Goal: Complete application form

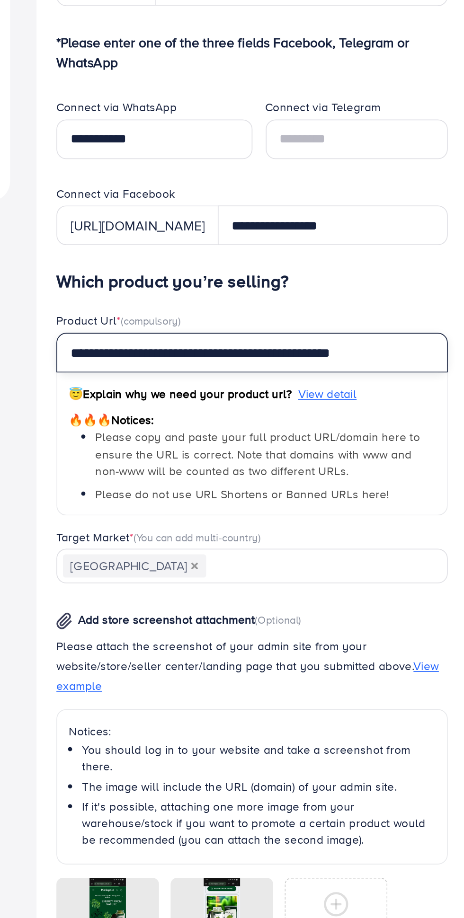
click at [358, 534] on input "**********" at bounding box center [325, 535] width 224 height 23
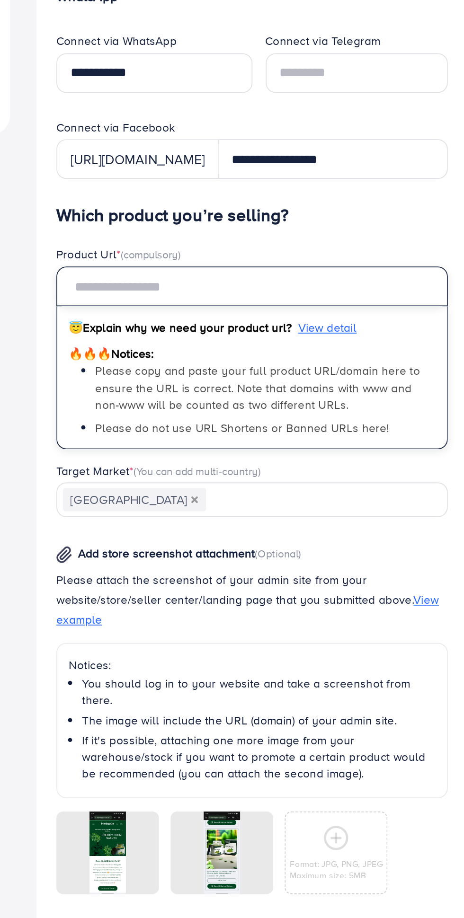
type input "**********"
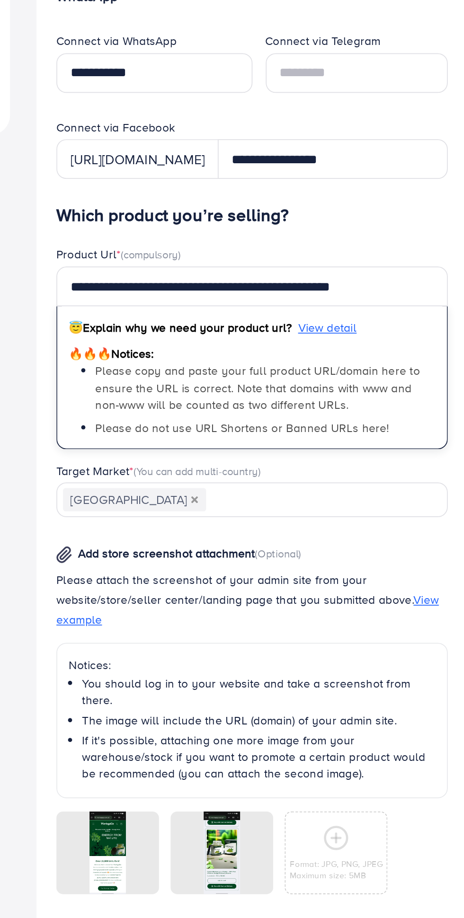
click at [202, 605] on div "Verify information Providing your contact information can help us contact you t…" at bounding box center [325, 530] width 246 height 943
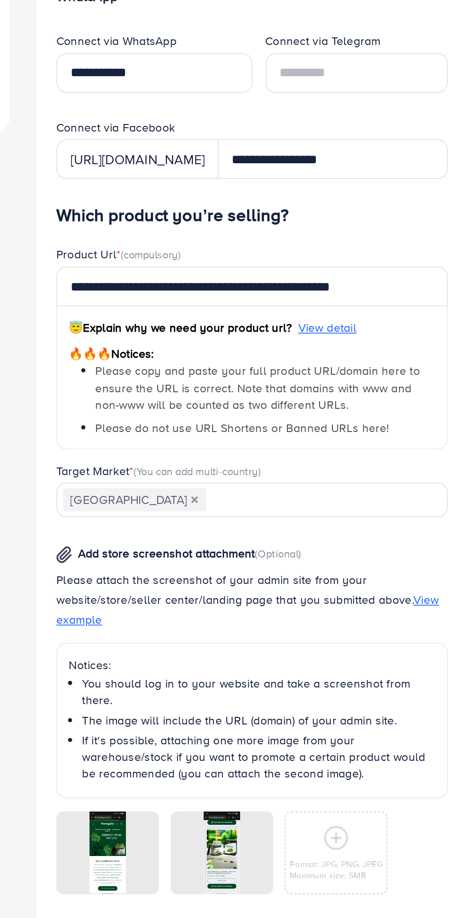
click at [204, 621] on div "Verify information Providing your contact information can help us contact you t…" at bounding box center [325, 530] width 246 height 943
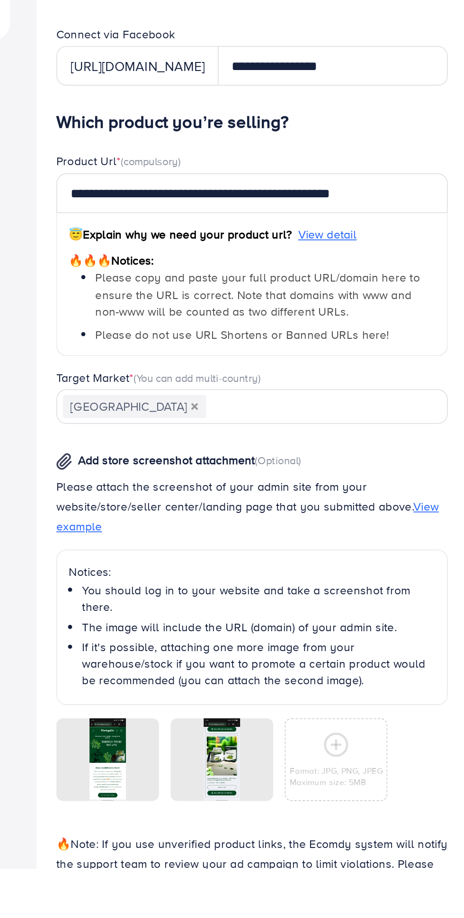
scroll to position [5, 0]
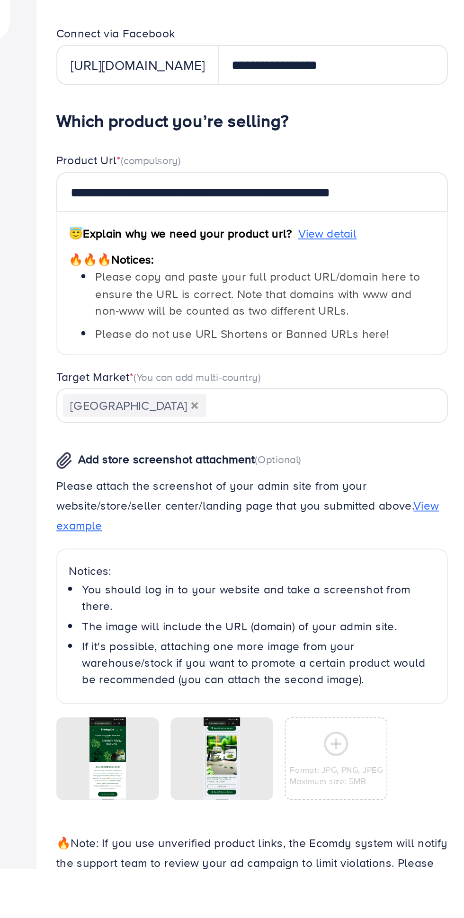
click at [0, 0] on icon at bounding box center [0, 0] width 0 height 0
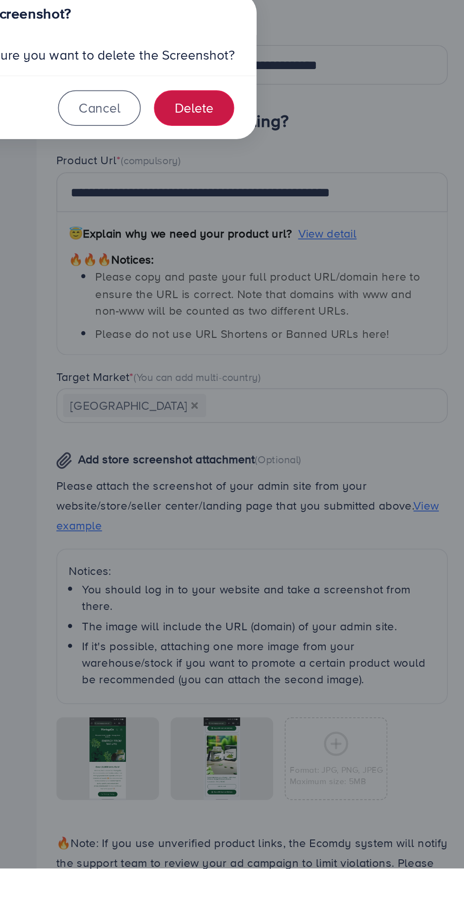
click at [294, 493] on button "Delete" at bounding box center [292, 483] width 46 height 20
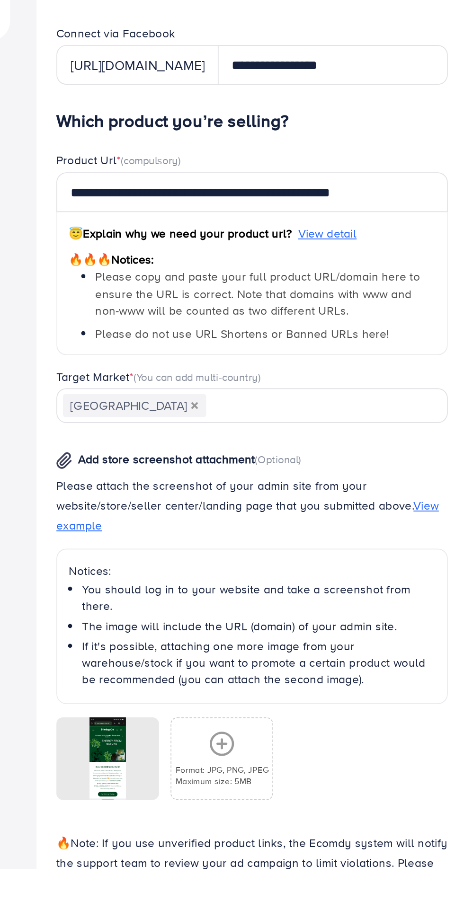
click at [0, 0] on icon at bounding box center [0, 0] width 0 height 0
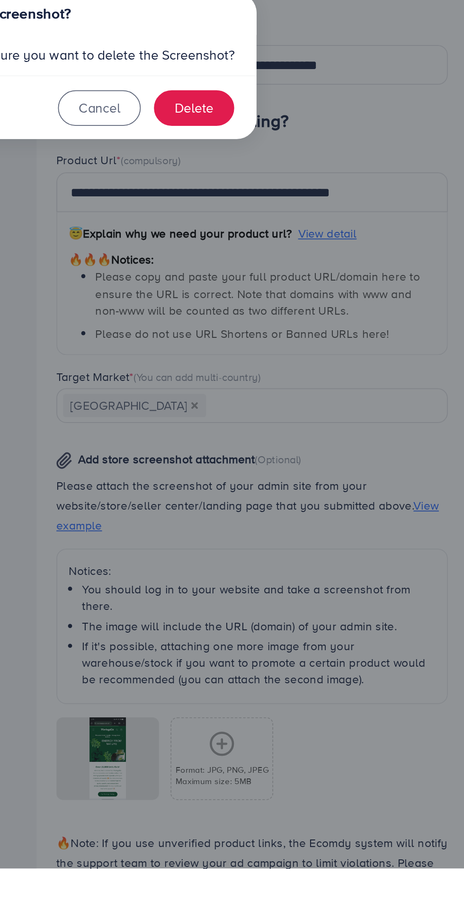
click at [255, 842] on div "Delete Screenshot? Are you sure you want to delete the Screenshot? Cancel Delete" at bounding box center [232, 459] width 464 height 918
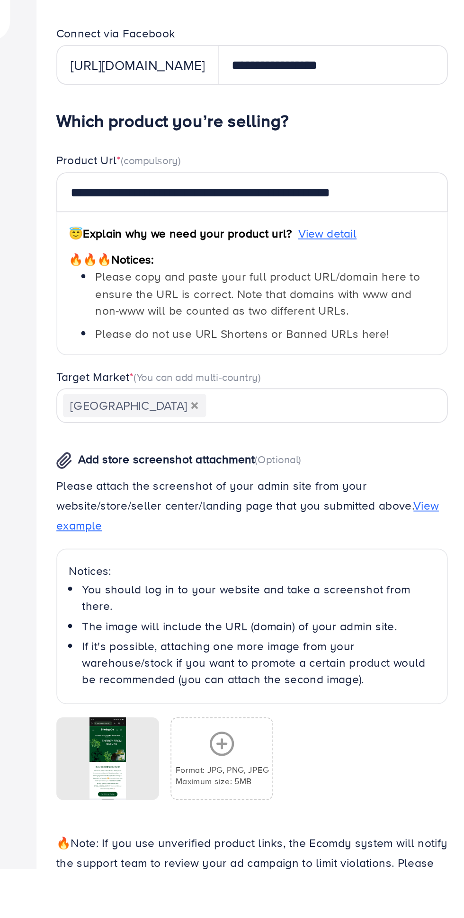
click at [0, 0] on icon at bounding box center [0, 0] width 0 height 0
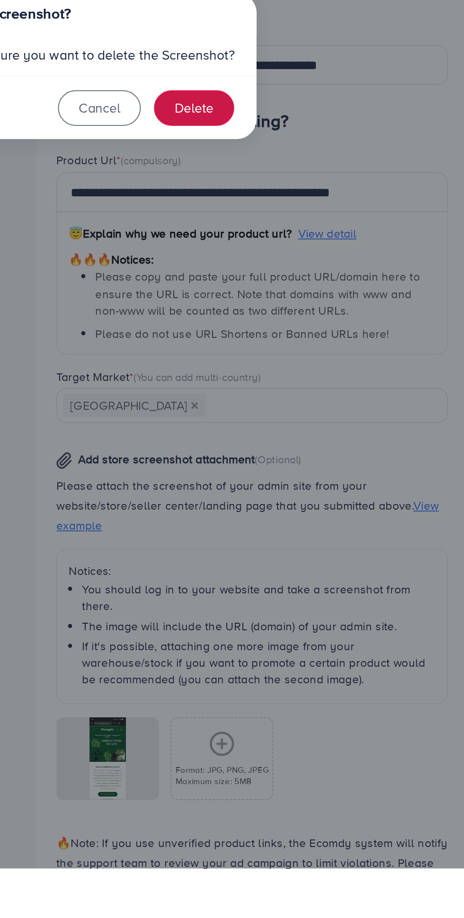
click at [291, 493] on button "Delete" at bounding box center [292, 483] width 46 height 20
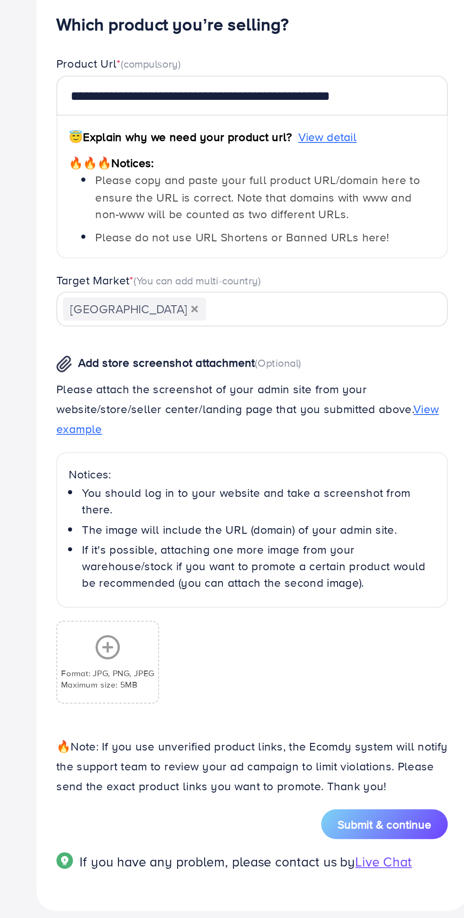
scroll to position [88, 0]
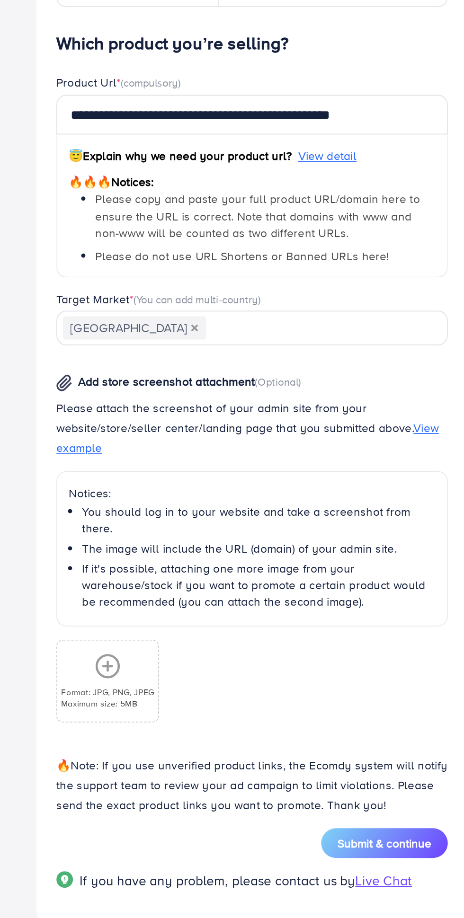
click at [243, 763] on div "Format: JPG, PNG, JPEG Maximum size: 5MB" at bounding box center [242, 771] width 57 height 32
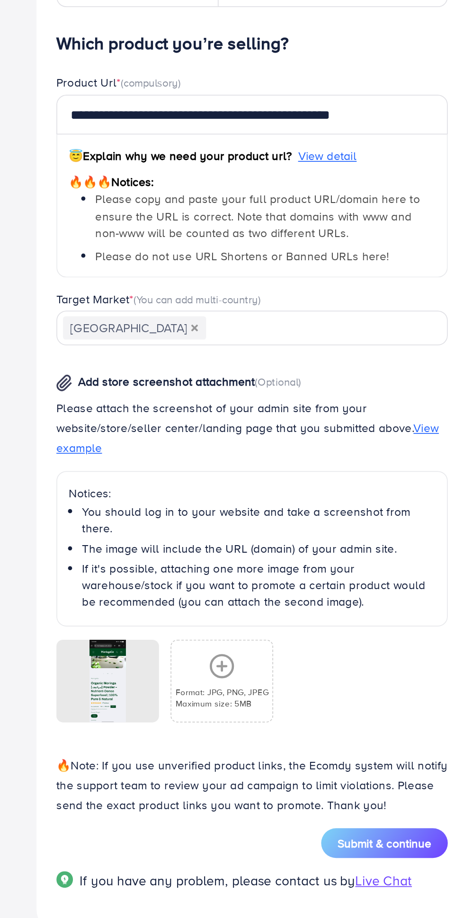
click at [310, 755] on icon at bounding box center [307, 762] width 15 height 15
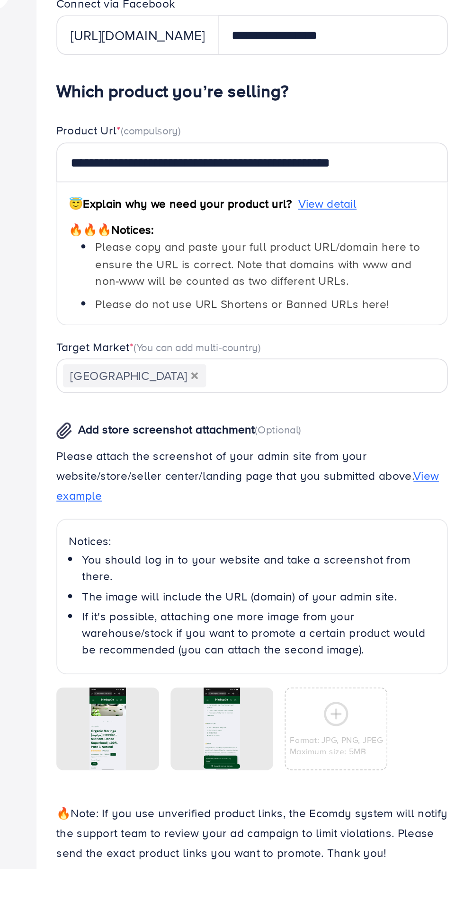
scroll to position [22, 0]
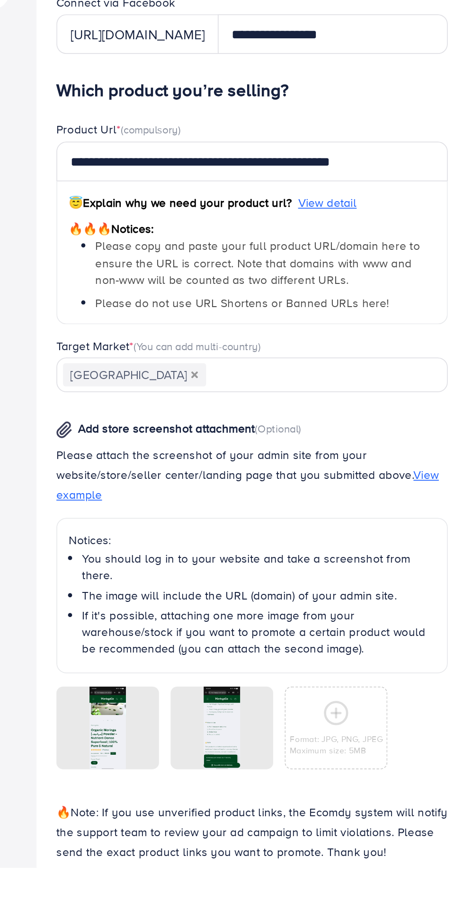
click at [399, 917] on span "Submit & continue" at bounding box center [400, 930] width 53 height 9
click at [403, 917] on span "Submit & continue" at bounding box center [400, 930] width 53 height 9
click at [407, 917] on span "Submit & continue" at bounding box center [400, 930] width 53 height 9
click at [401, 917] on span "Submit & continue" at bounding box center [400, 930] width 53 height 9
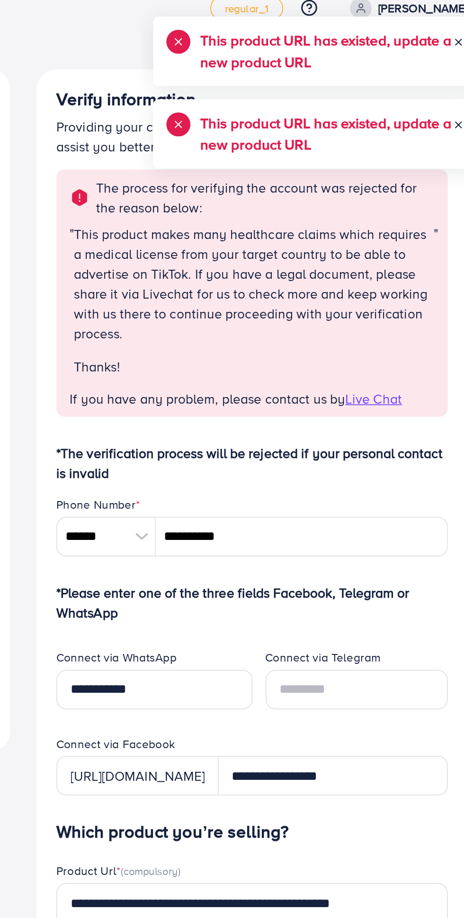
scroll to position [0, 0]
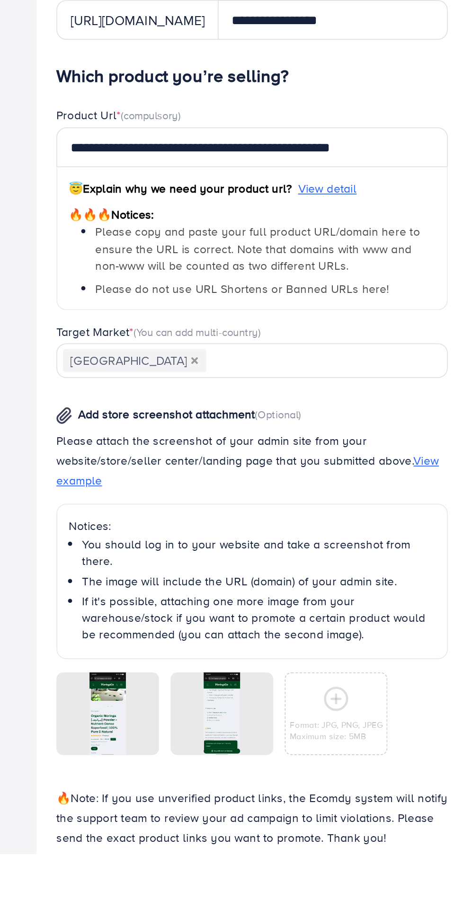
click at [401, 917] on span "Submit & continue" at bounding box center [400, 929] width 53 height 9
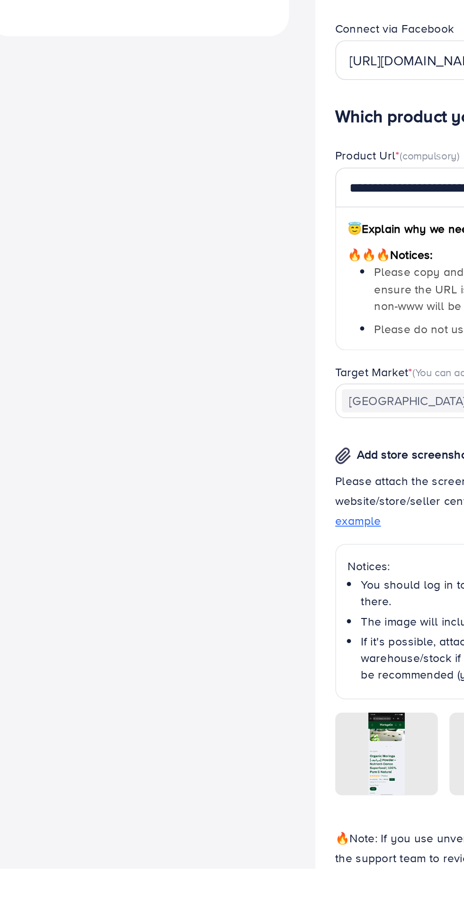
scroll to position [22, 0]
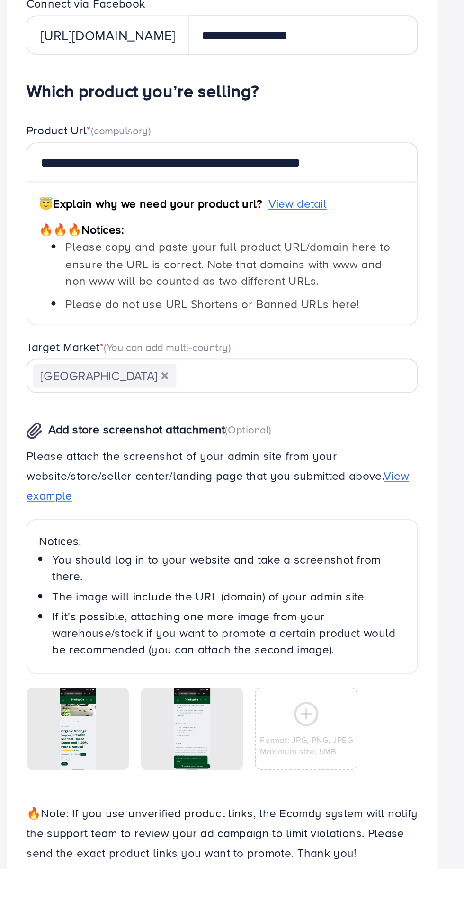
click at [407, 917] on span "Submit & continue" at bounding box center [400, 930] width 53 height 9
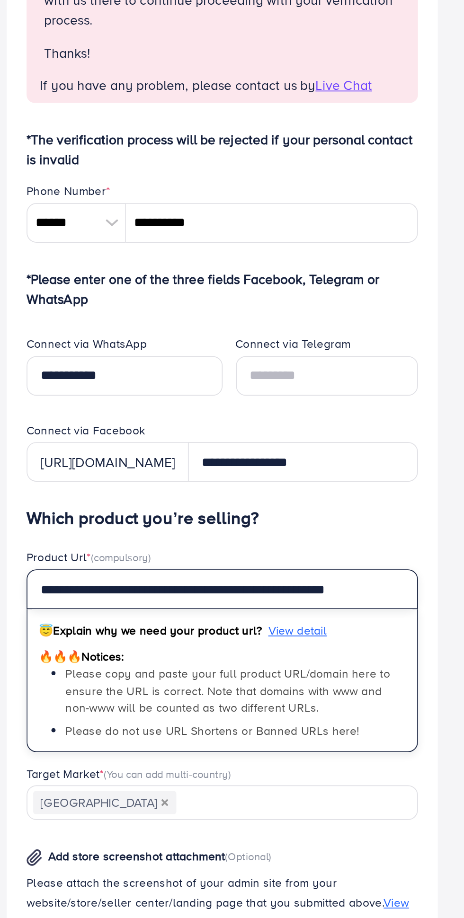
scroll to position [0, 0]
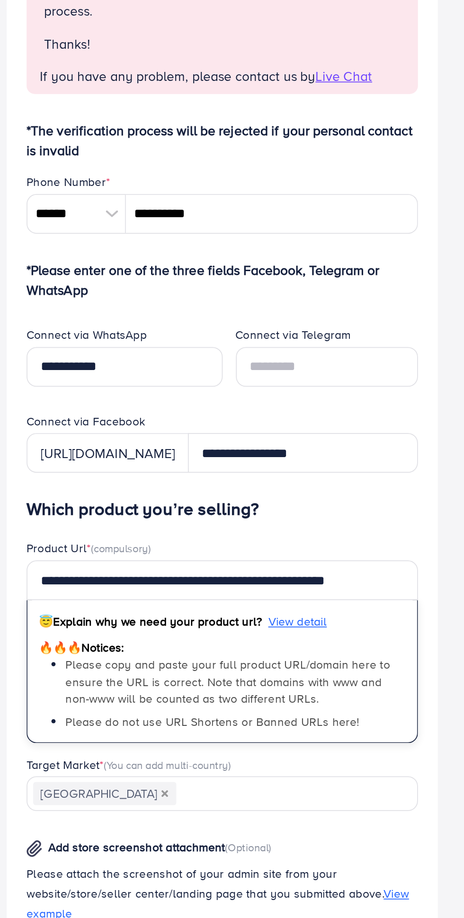
click at [392, 510] on div "**********" at bounding box center [325, 716] width 224 height 454
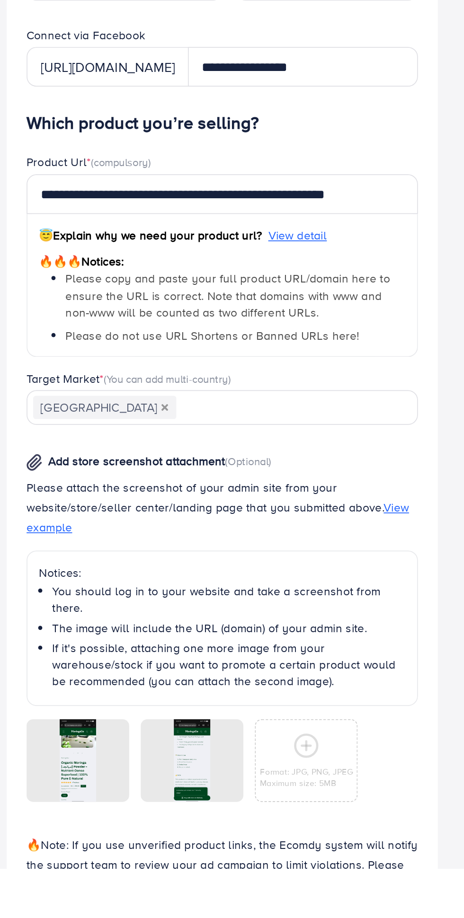
scroll to position [5, 0]
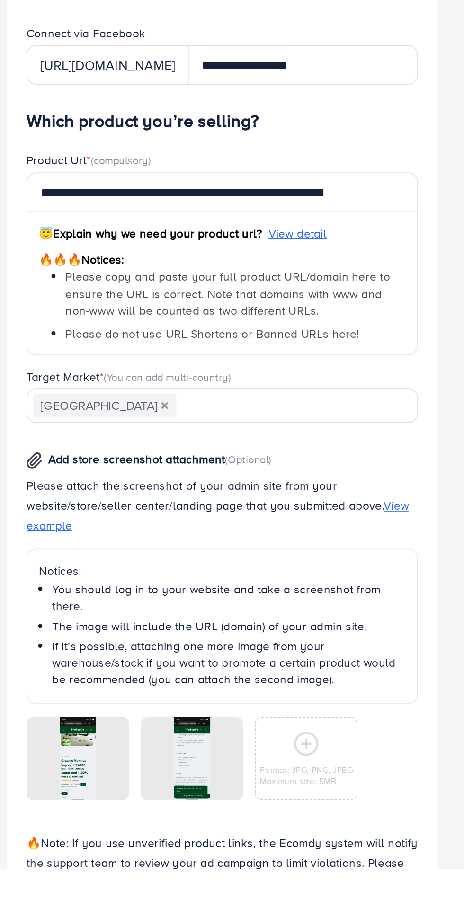
type input "**********"
